Goal: Task Accomplishment & Management: Complete application form

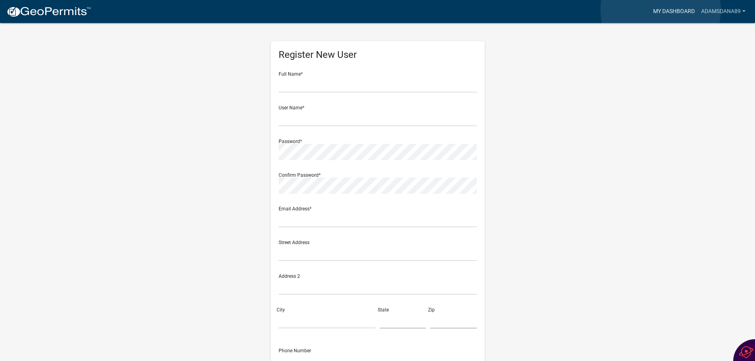
click at [661, 10] on link "My Dashboard" at bounding box center [674, 11] width 48 height 15
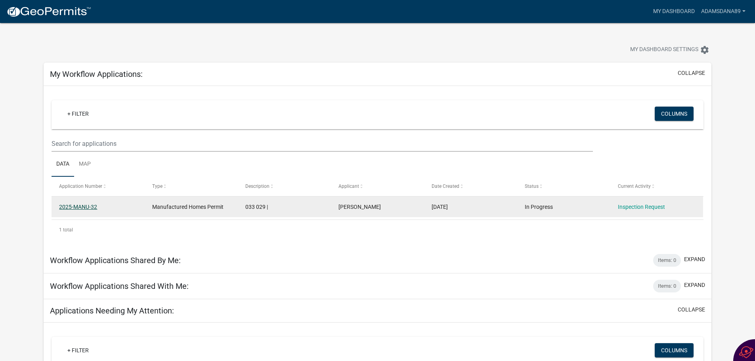
click at [86, 205] on link "2025-MANU-32" at bounding box center [78, 207] width 38 height 6
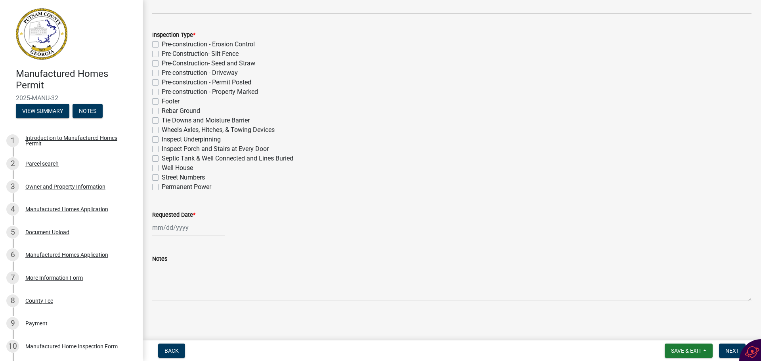
scroll to position [154, 0]
click at [162, 186] on label "Permanent Power" at bounding box center [187, 187] width 50 height 10
click at [162, 186] on input "Permanent Power" at bounding box center [164, 184] width 5 height 5
checkbox input "true"
checkbox input "false"
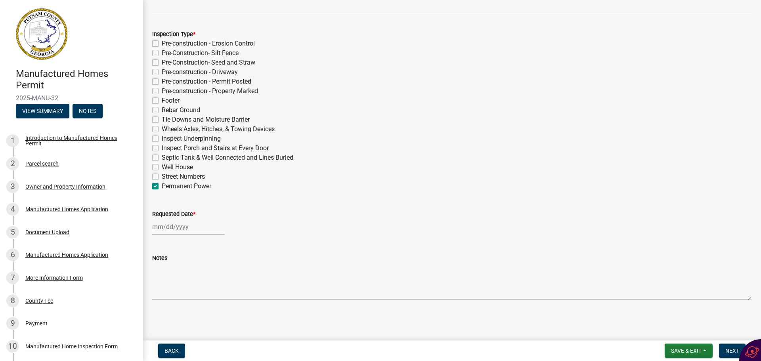
checkbox input "false"
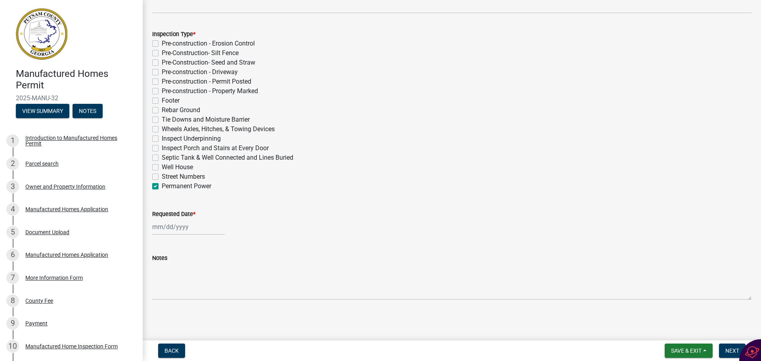
checkbox input "false"
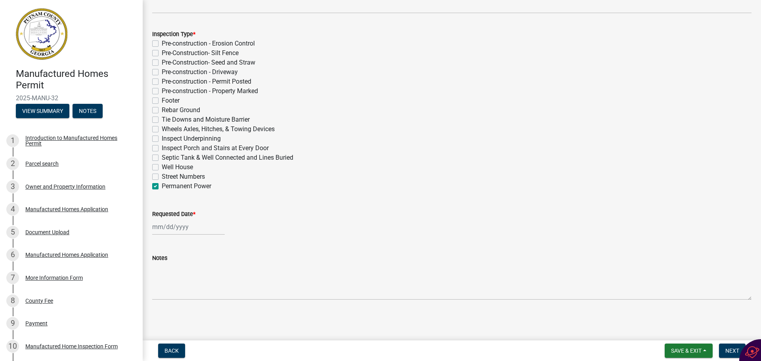
checkbox input "false"
click at [162, 186] on label "Permanent Power" at bounding box center [187, 187] width 50 height 10
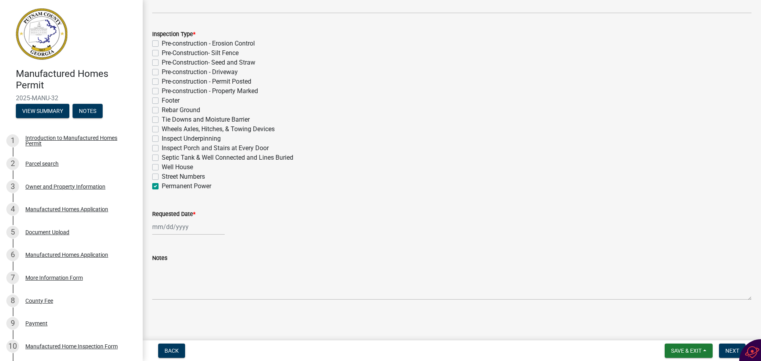
click at [162, 186] on input "Permanent Power" at bounding box center [164, 184] width 5 height 5
checkbox input "false"
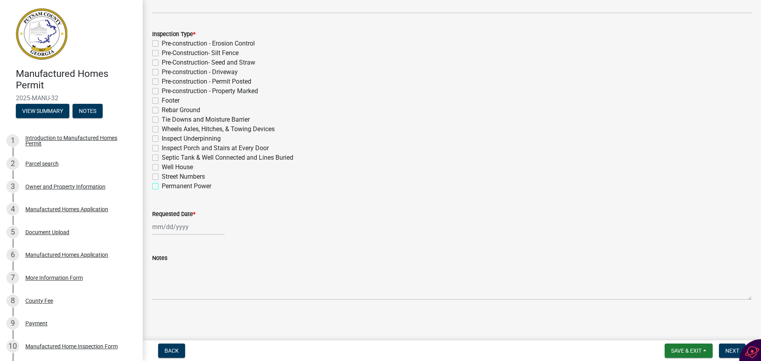
checkbox input "false"
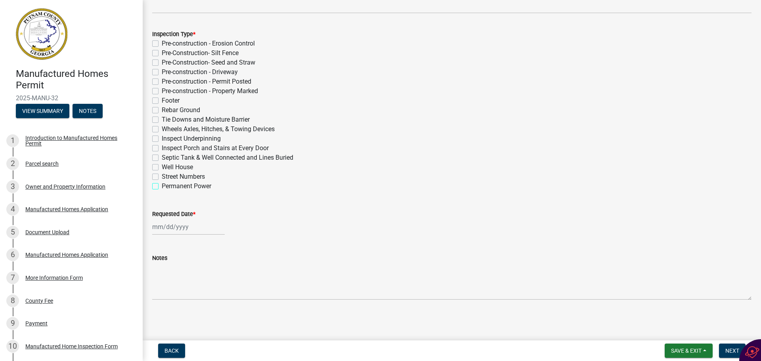
checkbox input "false"
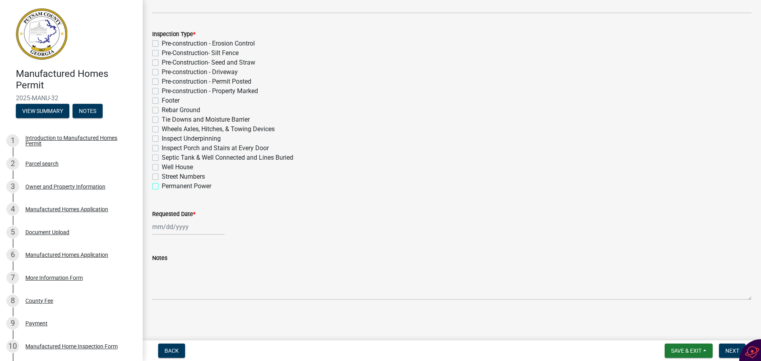
checkbox input "false"
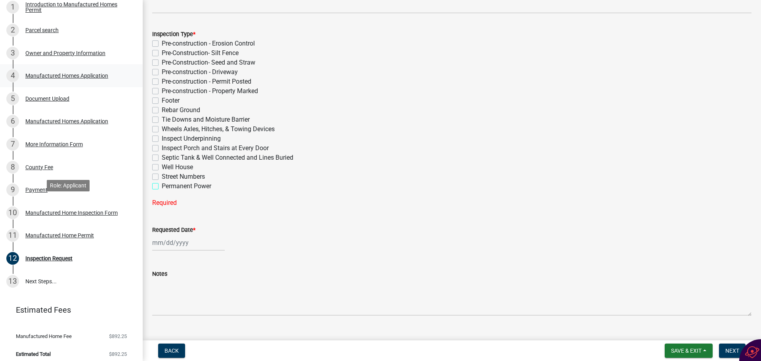
scroll to position [139, 0]
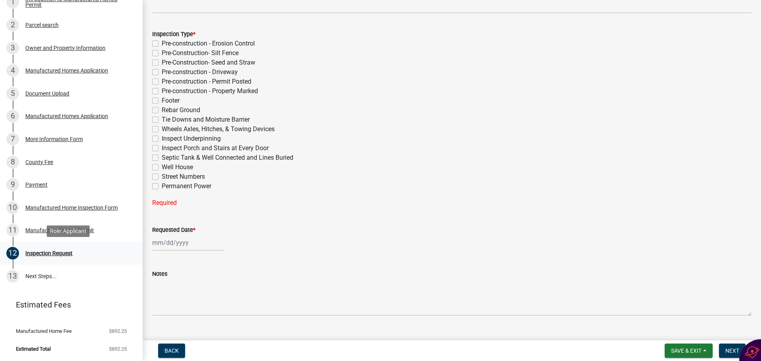
click at [58, 252] on div "Inspection Request" at bounding box center [48, 254] width 47 height 6
click at [57, 251] on div "Inspection Request" at bounding box center [48, 254] width 47 height 6
select select "9"
select select "2025"
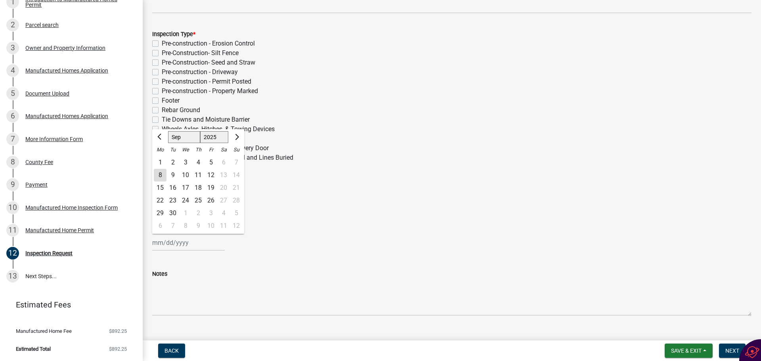
click at [163, 245] on div "[PERSON_NAME] Feb Mar Apr [PERSON_NAME][DATE] Oct Nov [DATE] 1526 1527 1528 152…" at bounding box center [188, 243] width 73 height 16
click at [162, 174] on div "8" at bounding box center [160, 175] width 13 height 13
type input "[DATE]"
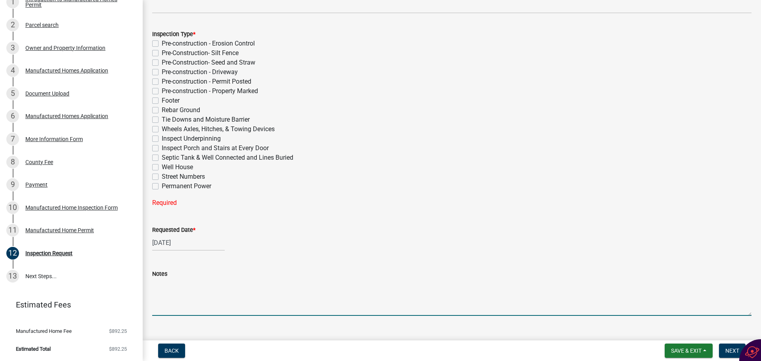
click at [173, 292] on textarea "Notes" at bounding box center [451, 297] width 599 height 37
type textarea "We are in need of a final inspection on this one everything is done."
click at [162, 186] on label "Permanent Power" at bounding box center [187, 187] width 50 height 10
click at [162, 186] on input "Permanent Power" at bounding box center [164, 184] width 5 height 5
checkbox input "true"
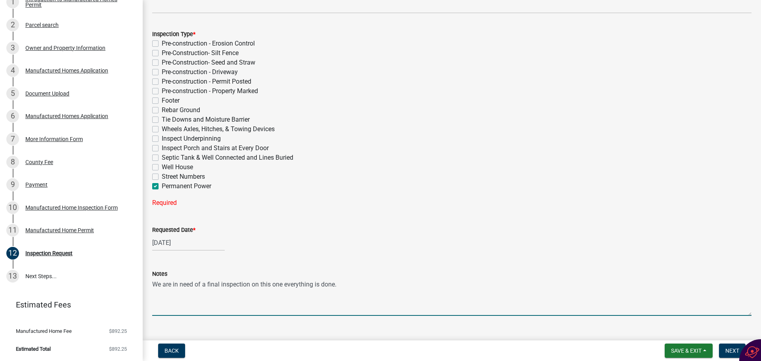
checkbox input "false"
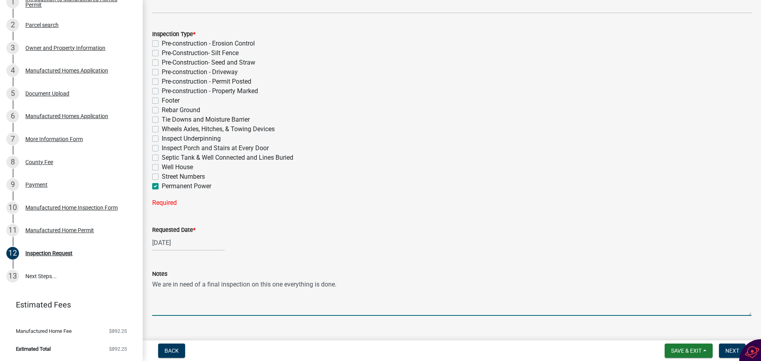
checkbox input "false"
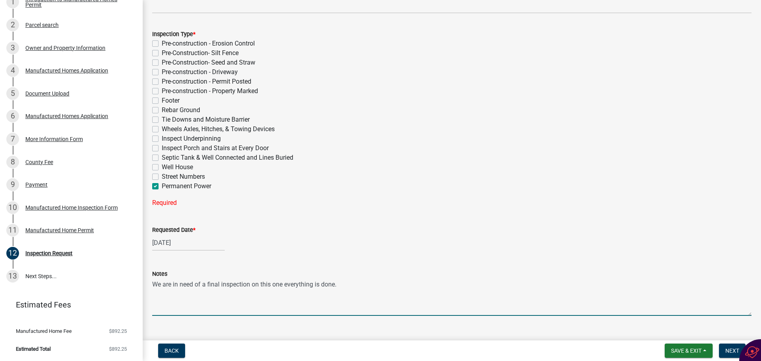
checkbox input "false"
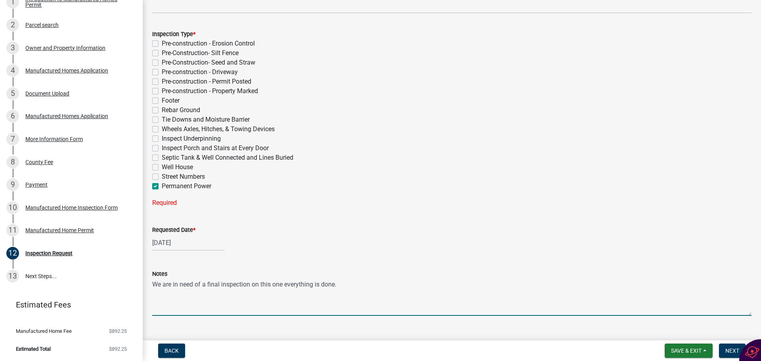
checkbox input "true"
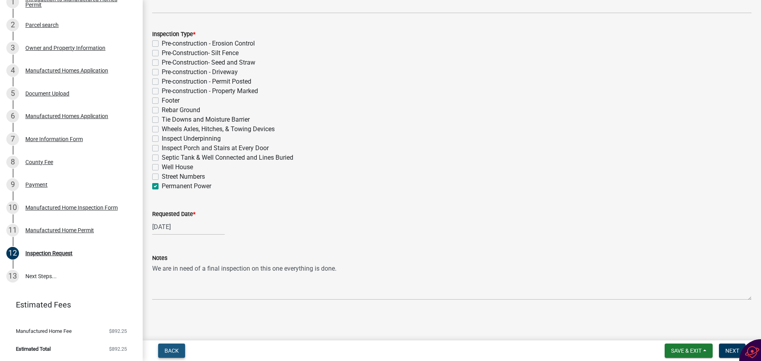
click at [175, 348] on span "Back" at bounding box center [172, 351] width 14 height 6
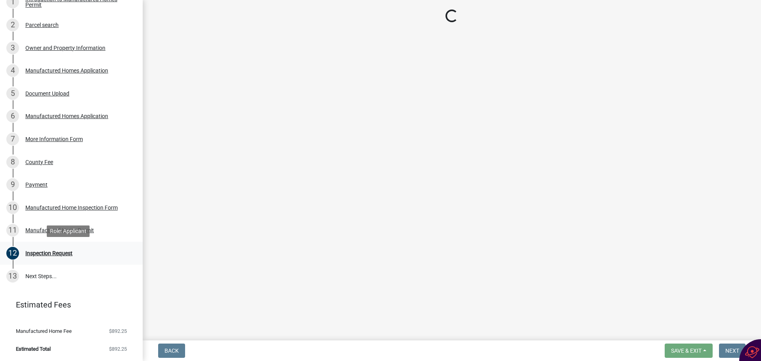
click at [51, 252] on div "Inspection Request" at bounding box center [48, 254] width 47 height 6
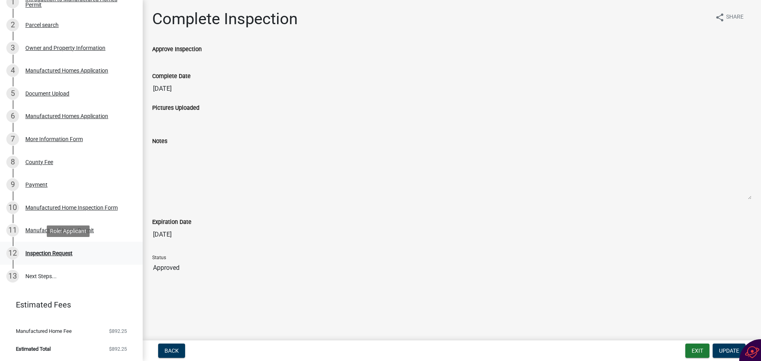
click at [65, 253] on div "Inspection Request" at bounding box center [48, 254] width 47 height 6
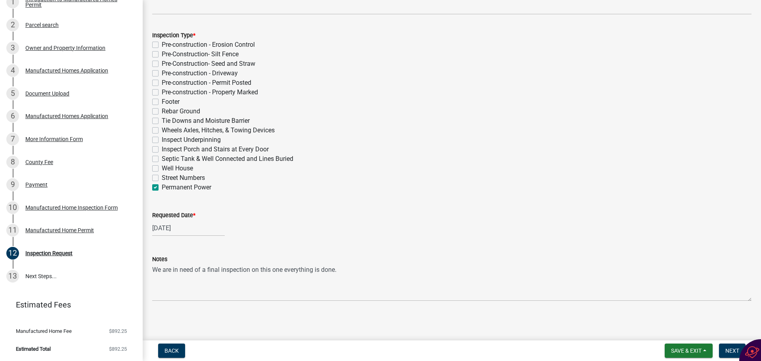
scroll to position [154, 0]
click at [733, 348] on span "Next" at bounding box center [732, 351] width 14 height 6
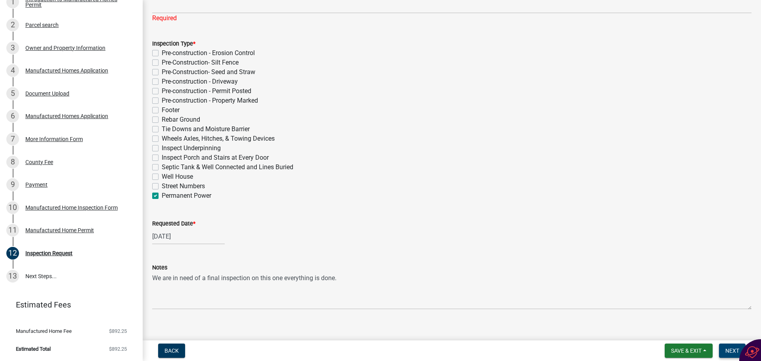
scroll to position [0, 0]
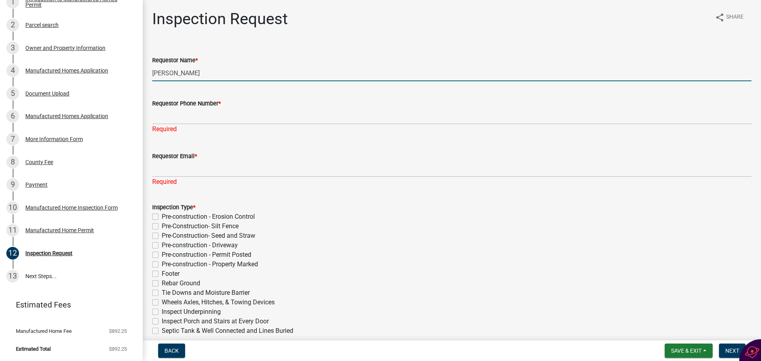
click at [212, 71] on input "[PERSON_NAME]" at bounding box center [451, 73] width 599 height 16
drag, startPoint x: 213, startPoint y: 71, endPoint x: 145, endPoint y: 69, distance: 67.4
click at [145, 69] on div "Inspection Request share Share Requestor Name * [PERSON_NAME] Requestor Phone N…" at bounding box center [452, 248] width 618 height 477
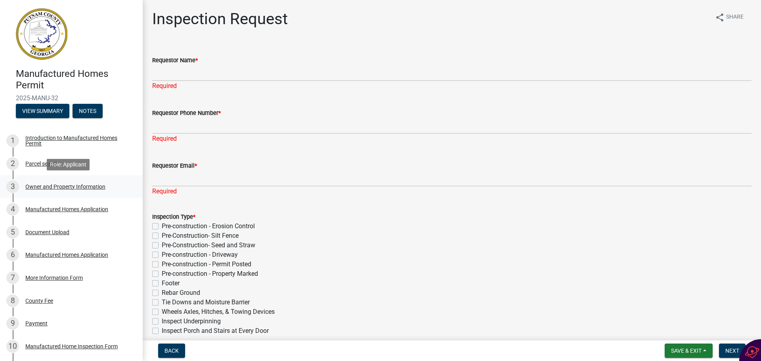
click at [63, 186] on div "Owner and Property Information" at bounding box center [65, 187] width 80 height 6
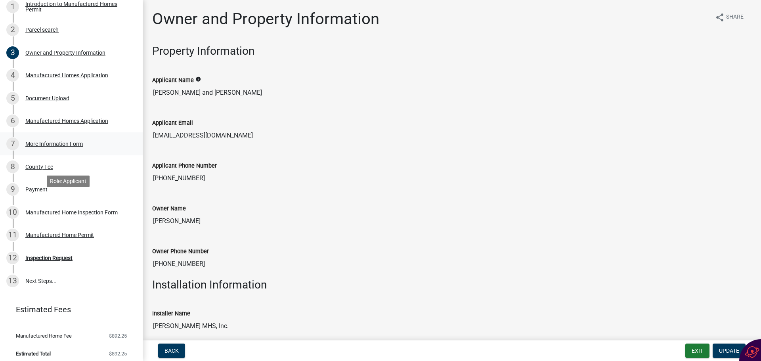
scroll to position [139, 0]
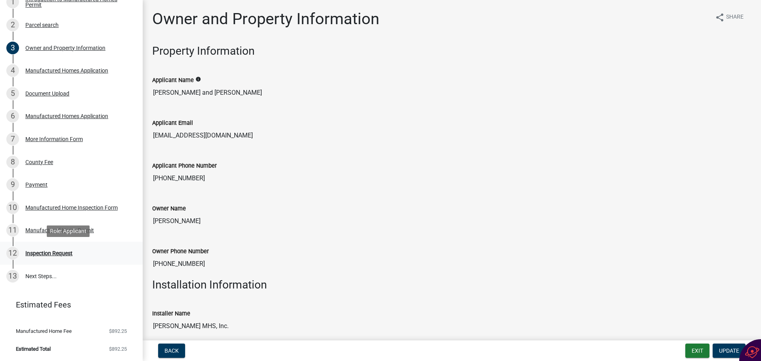
click at [59, 251] on div "Inspection Request" at bounding box center [48, 254] width 47 height 6
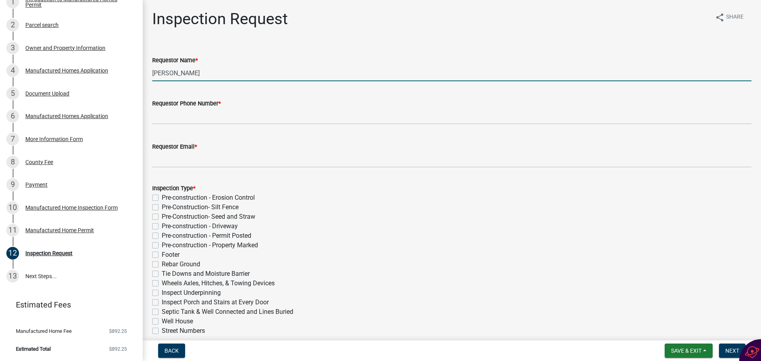
drag, startPoint x: 203, startPoint y: 70, endPoint x: 150, endPoint y: 68, distance: 52.4
click at [154, 69] on input "[PERSON_NAME]" at bounding box center [451, 73] width 599 height 16
type input "[PERSON_NAME] for [GEOGRAPHIC_DATA]"
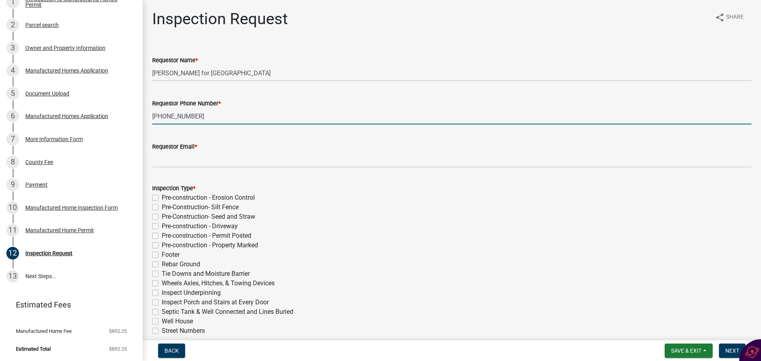
type input "[PHONE_NUMBER]"
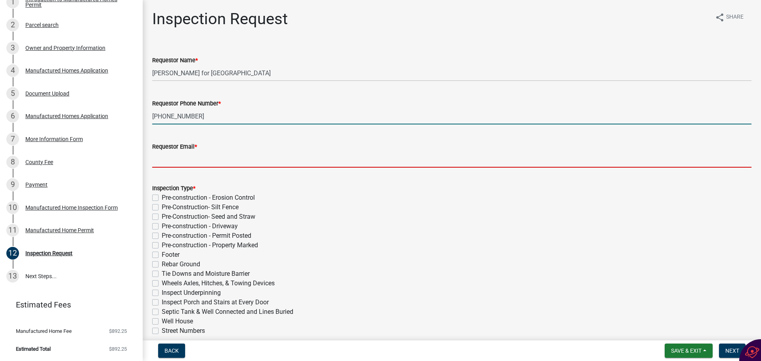
click at [174, 158] on input "Requestor Email *" at bounding box center [451, 159] width 599 height 16
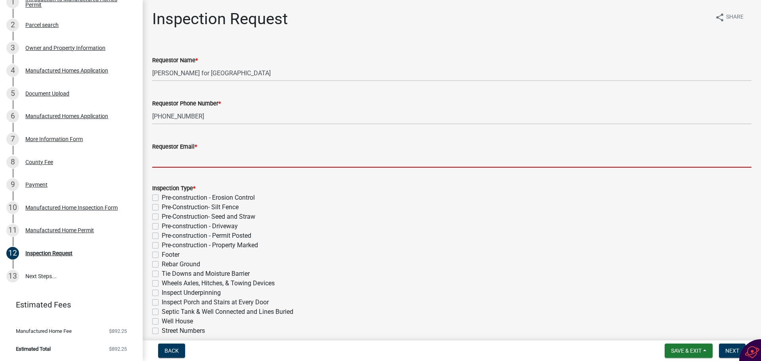
type input "[EMAIL_ADDRESS][DOMAIN_NAME]"
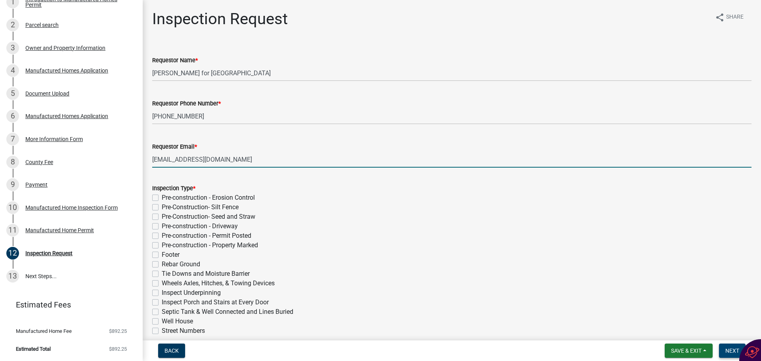
click at [733, 352] on span "Next" at bounding box center [732, 351] width 14 height 6
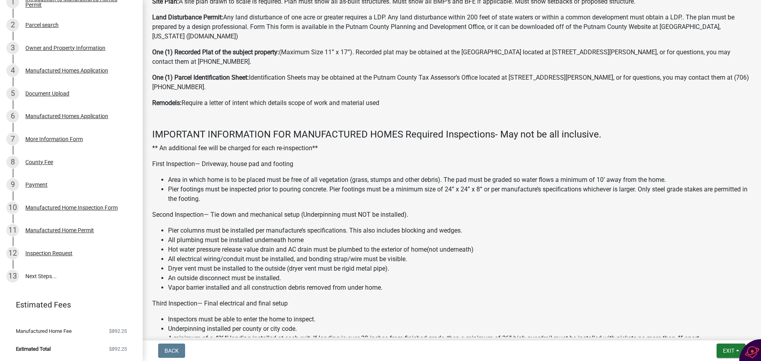
scroll to position [694, 0]
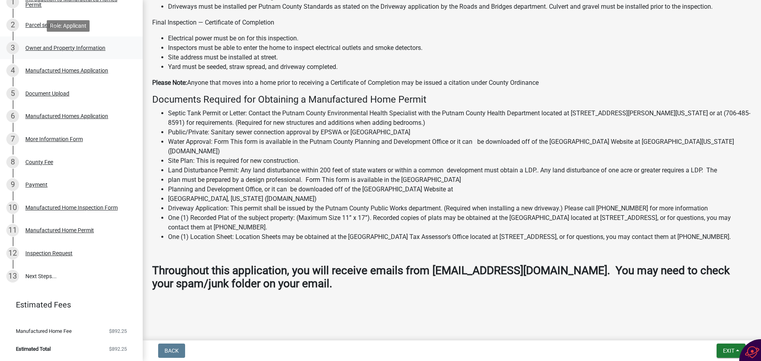
click at [105, 47] on div "3 Owner and Property Information" at bounding box center [68, 48] width 124 height 13
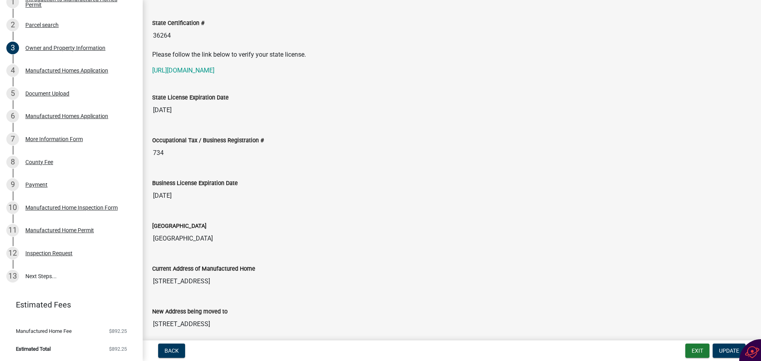
scroll to position [886, 0]
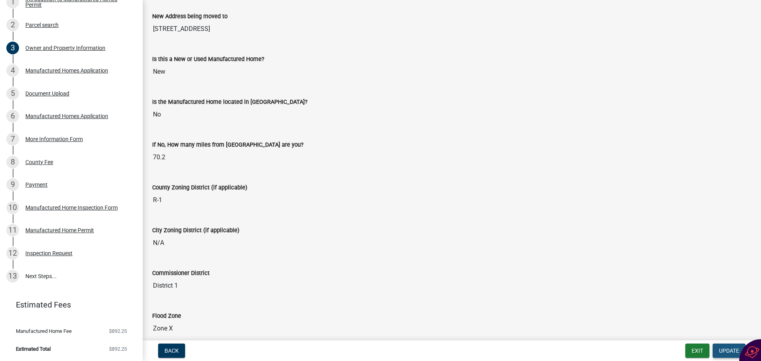
click at [727, 350] on span "Update" at bounding box center [729, 351] width 20 height 6
